Goal: Task Accomplishment & Management: Use online tool/utility

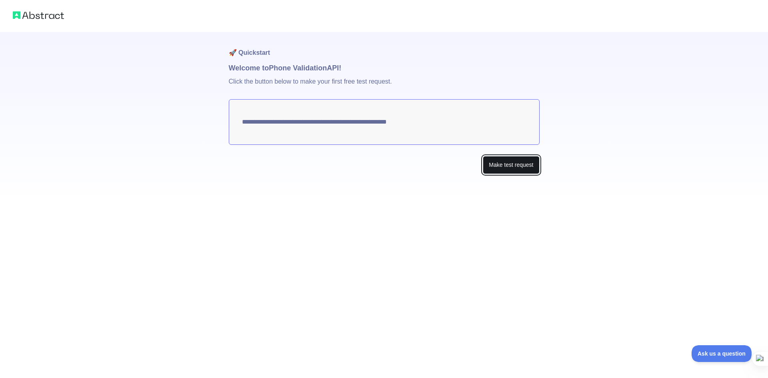
click at [495, 170] on button "Make test request" at bounding box center [511, 165] width 56 height 18
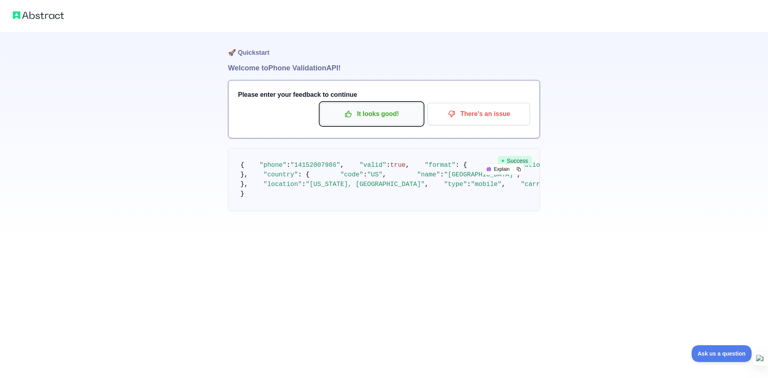
click at [376, 119] on p "It looks good!" at bounding box center [371, 114] width 90 height 14
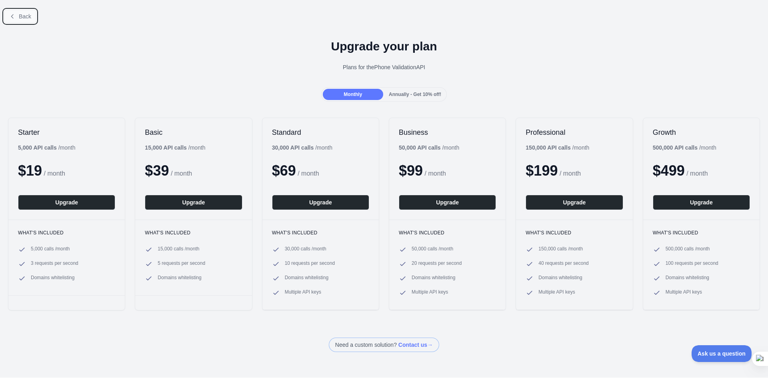
click at [18, 13] on button "Back" at bounding box center [20, 17] width 32 height 14
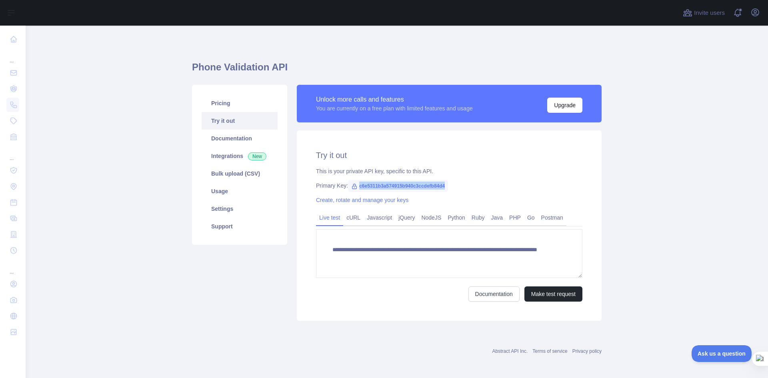
drag, startPoint x: 355, startPoint y: 185, endPoint x: 443, endPoint y: 190, distance: 87.7
click at [443, 190] on span "c6e5311b3a574915b940c3ccdefb84d4" at bounding box center [398, 186] width 100 height 12
copy span "c6e5311b3a574915b940c3ccdefb84d4"
